Goal: Information Seeking & Learning: Learn about a topic

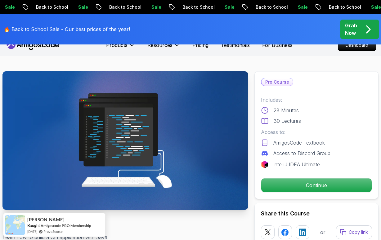
scroll to position [8, 0]
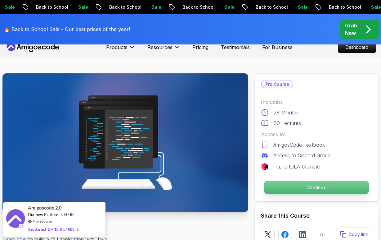
click at [296, 189] on p "Continue" at bounding box center [316, 187] width 105 height 13
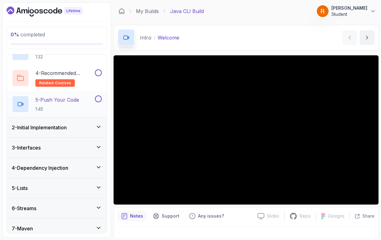
scroll to position [90, 0]
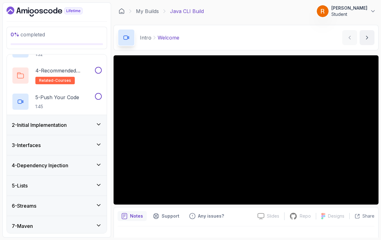
click at [100, 124] on icon at bounding box center [99, 124] width 6 height 6
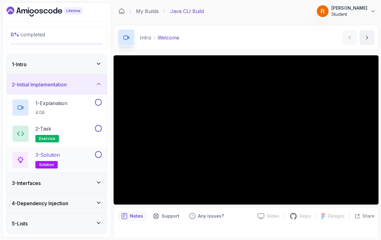
scroll to position [0, 0]
click at [100, 83] on icon at bounding box center [99, 84] width 6 height 6
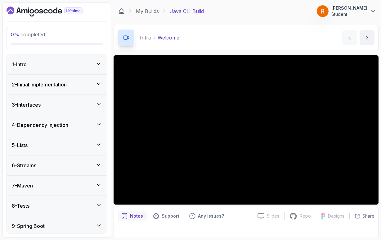
click at [99, 105] on icon at bounding box center [99, 104] width 6 height 6
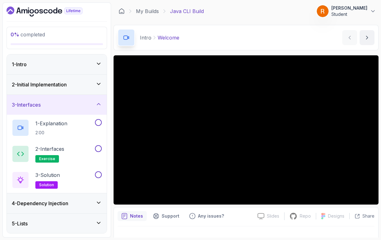
click at [99, 105] on icon at bounding box center [99, 104] width 6 height 6
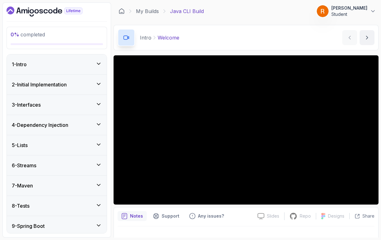
click at [100, 147] on icon at bounding box center [99, 144] width 6 height 6
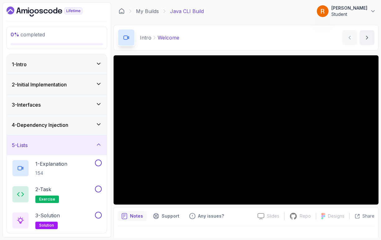
click at [100, 143] on icon at bounding box center [99, 144] width 6 height 6
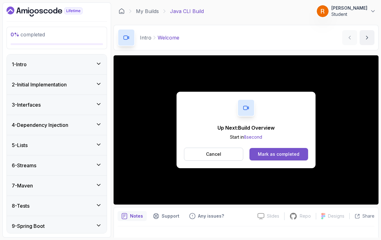
click at [269, 157] on button "Mark as completed" at bounding box center [278, 154] width 59 height 12
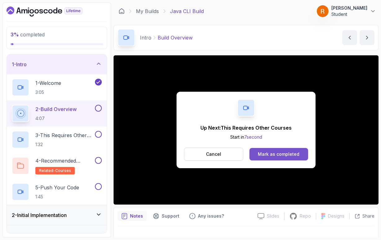
click at [265, 155] on div "Mark as completed" at bounding box center [279, 154] width 42 height 6
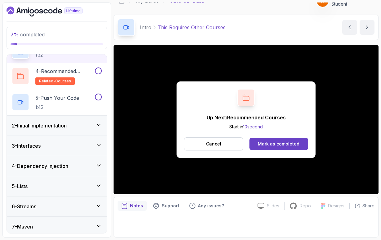
scroll to position [10, 0]
click at [282, 147] on button "Mark as completed" at bounding box center [278, 143] width 59 height 12
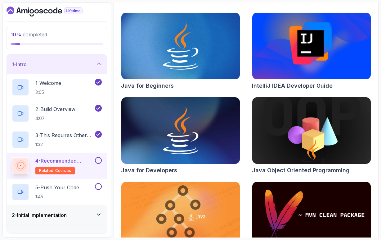
scroll to position [94, 0]
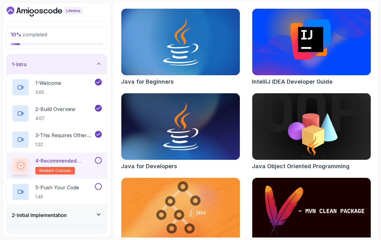
click at [100, 161] on button at bounding box center [98, 160] width 7 height 7
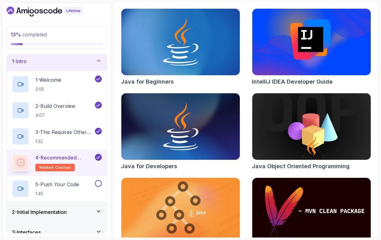
scroll to position [5, 0]
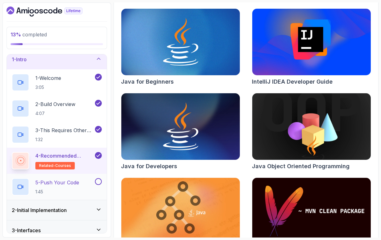
click at [88, 181] on div "5 - Push Your Code 1:45" at bounding box center [53, 186] width 82 height 17
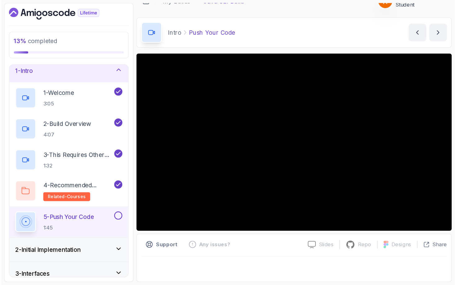
scroll to position [10, 0]
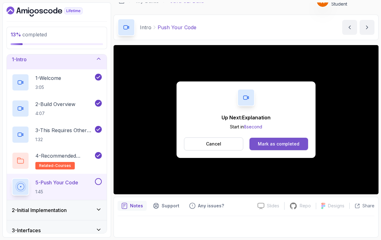
click at [266, 145] on div "Mark as completed" at bounding box center [279, 144] width 42 height 6
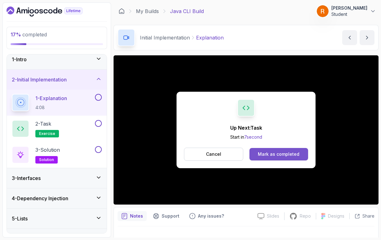
click at [271, 153] on div "Mark as completed" at bounding box center [279, 154] width 42 height 6
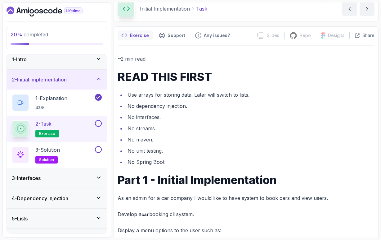
scroll to position [31, 0]
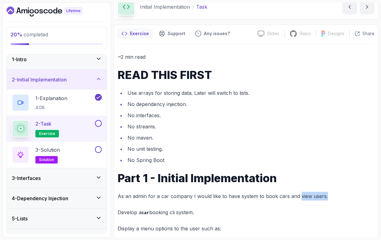
drag, startPoint x: 299, startPoint y: 196, endPoint x: 324, endPoint y: 195, distance: 25.2
click at [324, 195] on p "As an admin for a car company I would like to have system to book cars and view…" at bounding box center [246, 195] width 257 height 9
drag, startPoint x: 298, startPoint y: 196, endPoint x: 324, endPoint y: 196, distance: 25.8
click at [324, 196] on p "As an admin for a car company I would like to have system to book cars and view…" at bounding box center [246, 195] width 257 height 9
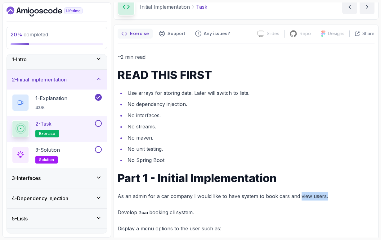
click at [324, 196] on p "As an admin for a car company I would like to have system to book cars and view…" at bounding box center [246, 195] width 257 height 9
drag, startPoint x: 262, startPoint y: 195, endPoint x: 283, endPoint y: 198, distance: 20.7
click at [283, 198] on p "As an admin for a car company I would like to have system to book cars and view…" at bounding box center [246, 195] width 257 height 9
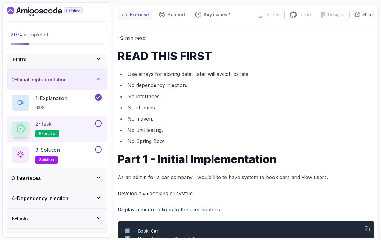
scroll to position [50, 0]
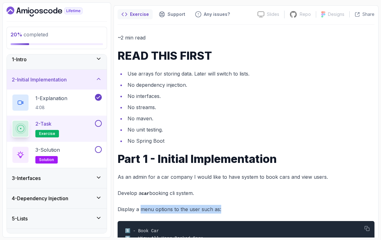
drag, startPoint x: 141, startPoint y: 208, endPoint x: 220, endPoint y: 209, distance: 79.1
click at [220, 209] on p "Display a menu options to the user such as:" at bounding box center [246, 208] width 257 height 9
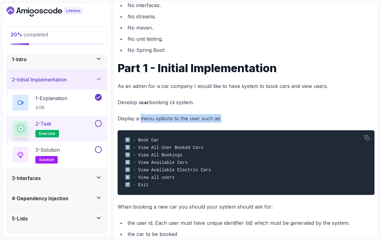
scroll to position [141, 0]
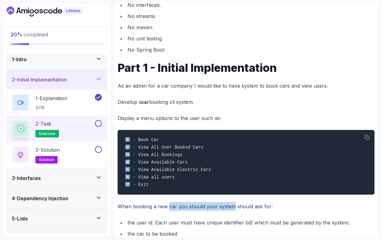
drag, startPoint x: 169, startPoint y: 208, endPoint x: 232, endPoint y: 206, distance: 62.7
click at [232, 206] on p "When booking a new car you should your system should ask for:" at bounding box center [246, 206] width 257 height 9
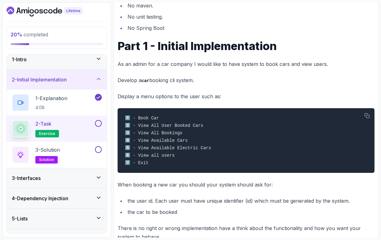
scroll to position [170, 0]
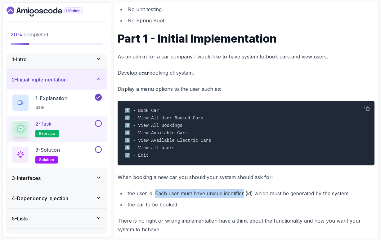
drag, startPoint x: 155, startPoint y: 195, endPoint x: 244, endPoint y: 197, distance: 88.5
click at [244, 197] on li "the user id. Each user must have unique identifier (id) which must be generated…" at bounding box center [250, 193] width 249 height 9
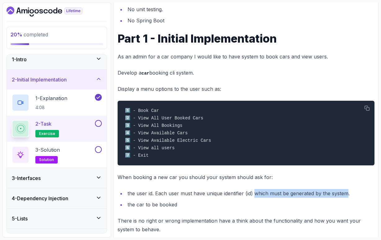
drag, startPoint x: 254, startPoint y: 196, endPoint x: 347, endPoint y: 196, distance: 93.4
click at [347, 196] on li "the user id. Each user must have unique identifier (id) which must be generated…" at bounding box center [250, 193] width 249 height 9
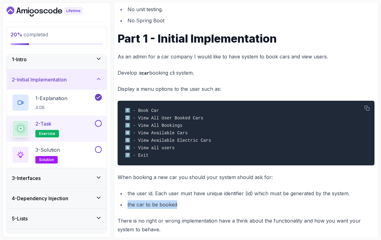
drag, startPoint x: 128, startPoint y: 206, endPoint x: 176, endPoint y: 207, distance: 47.8
click at [176, 207] on li "the car to be booked" at bounding box center [250, 204] width 249 height 9
click at [185, 207] on li "the car to be booked" at bounding box center [250, 204] width 249 height 9
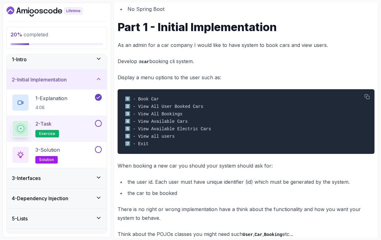
scroll to position [0, 0]
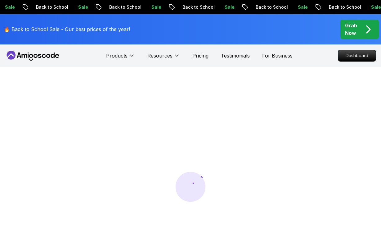
scroll to position [8, 0]
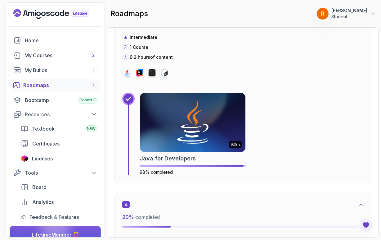
scroll to position [702, 0]
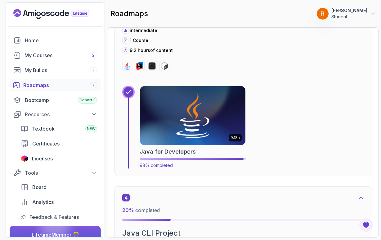
click at [197, 104] on img at bounding box center [192, 115] width 111 height 62
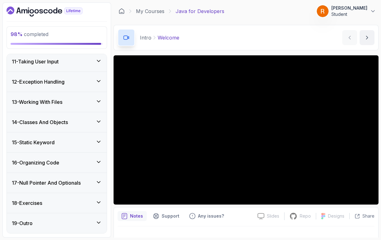
click at [40, 204] on h3 "18 - Exercises" at bounding box center [27, 202] width 30 height 7
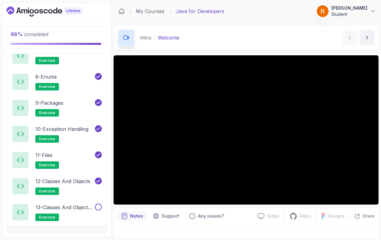
scroll to position [536, 0]
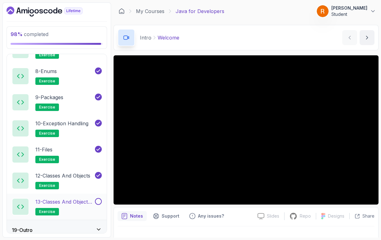
click at [44, 203] on p "13 - Classes and Objects II" at bounding box center [64, 201] width 58 height 7
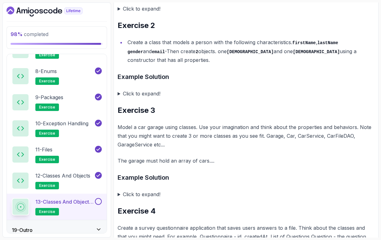
scroll to position [383, 0]
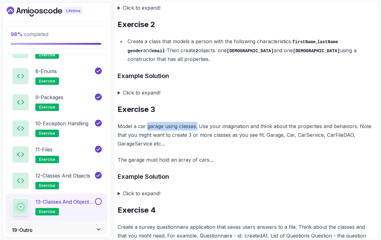
drag, startPoint x: 147, startPoint y: 124, endPoint x: 197, endPoint y: 125, distance: 50.0
click at [197, 125] on p "Model a car garage using classes. Use your imagination and think about the prop…" at bounding box center [246, 135] width 257 height 26
click at [339, 124] on p "Model a car garage using classes. Use your imagination and think about the prop…" at bounding box center [246, 135] width 257 height 26
click at [365, 125] on p "Model a car garage using classes. Use your imagination and think about the prop…" at bounding box center [246, 135] width 257 height 26
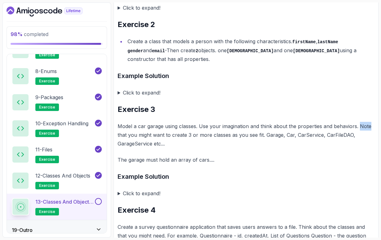
click at [365, 125] on p "Model a car garage using classes. Use your imagination and think about the prop…" at bounding box center [246, 135] width 257 height 26
drag, startPoint x: 151, startPoint y: 134, endPoint x: 242, endPoint y: 135, distance: 90.3
click at [242, 135] on p "Model a car garage using classes. Use your imagination and think about the prop…" at bounding box center [246, 135] width 257 height 26
click at [267, 132] on p "Model a car garage using classes. Use your imagination and think about the prop…" at bounding box center [246, 135] width 257 height 26
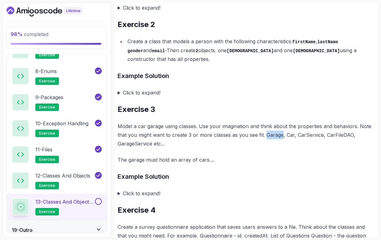
click at [267, 132] on p "Model a car garage using classes. Use your imagination and think about the prop…" at bounding box center [246, 135] width 257 height 26
click at [289, 132] on p "Model a car garage using classes. Use your imagination and think about the prop…" at bounding box center [246, 135] width 257 height 26
click at [290, 142] on p "Model a car garage using classes. Use your imagination and think about the prop…" at bounding box center [246, 135] width 257 height 26
click at [310, 131] on p "Model a car garage using classes. Use your imagination and think about the prop…" at bounding box center [246, 135] width 257 height 26
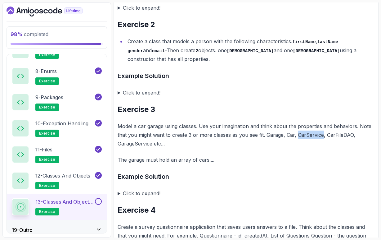
click at [310, 131] on p "Model a car garage using classes. Use your imagination and think about the prop…" at bounding box center [246, 135] width 257 height 26
drag, startPoint x: 325, startPoint y: 134, endPoint x: 351, endPoint y: 133, distance: 26.1
click at [351, 133] on p "Model a car garage using classes. Use your imagination and think about the prop…" at bounding box center [246, 135] width 257 height 26
click at [351, 137] on p "Model a car garage using classes. Use your imagination and think about the prop…" at bounding box center [246, 135] width 257 height 26
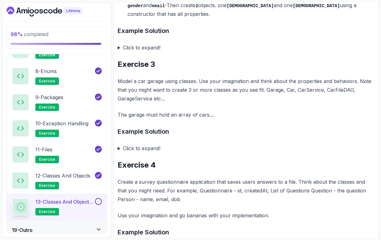
scroll to position [429, 0]
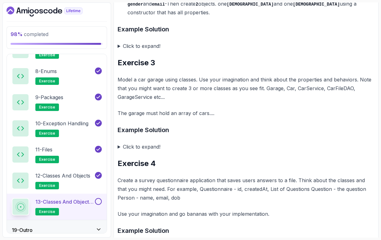
click at [119, 144] on summary "Click to expand!" at bounding box center [246, 146] width 257 height 9
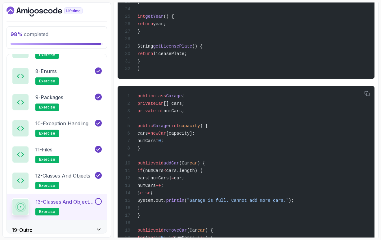
scroll to position [766, 0]
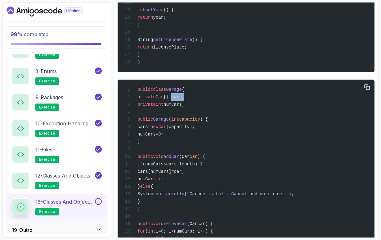
drag, startPoint x: 187, startPoint y: 106, endPoint x: 200, endPoint y: 105, distance: 13.4
click at [200, 105] on div "public class Garage { private Car [] cars; private int numCars; public Garage (…" at bounding box center [246, 223] width 247 height 281
click at [184, 107] on span "numCars;" at bounding box center [174, 104] width 21 height 5
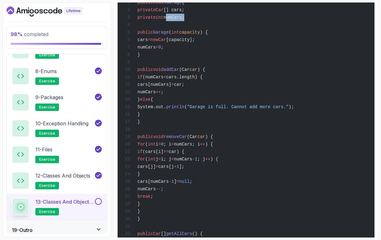
scroll to position [843, 0]
